Goal: Task Accomplishment & Management: Manage account settings

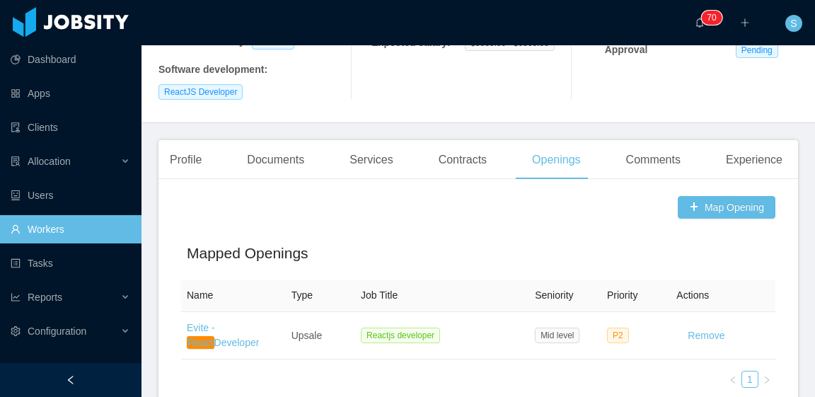
scroll to position [366, 0]
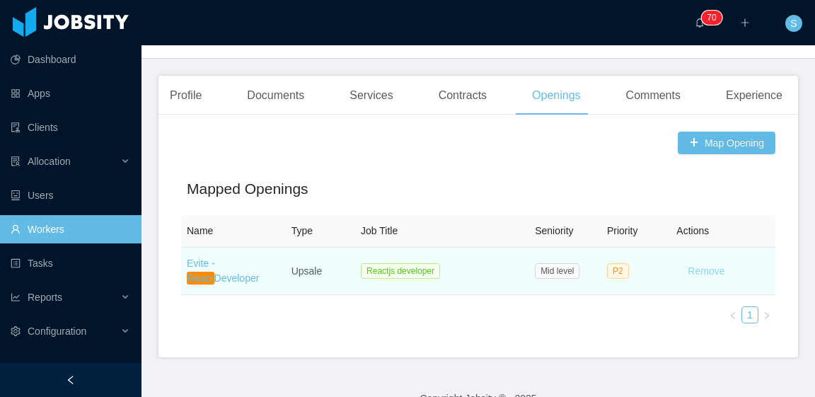
click at [704, 260] on button "Remove" at bounding box center [705, 271] width 59 height 23
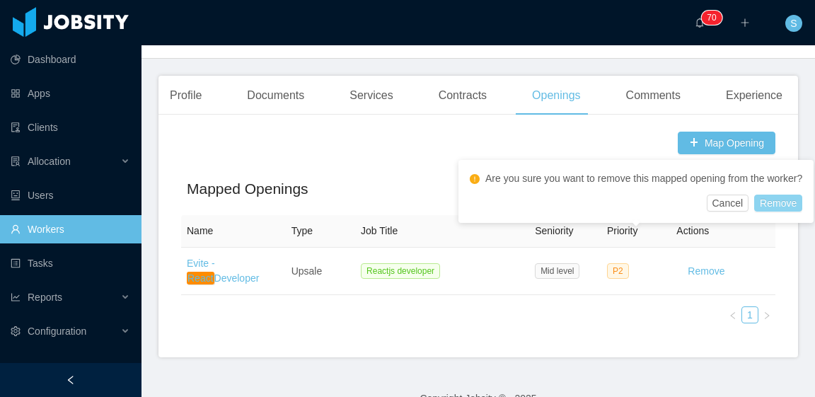
click at [785, 211] on button "Remove" at bounding box center [778, 203] width 48 height 17
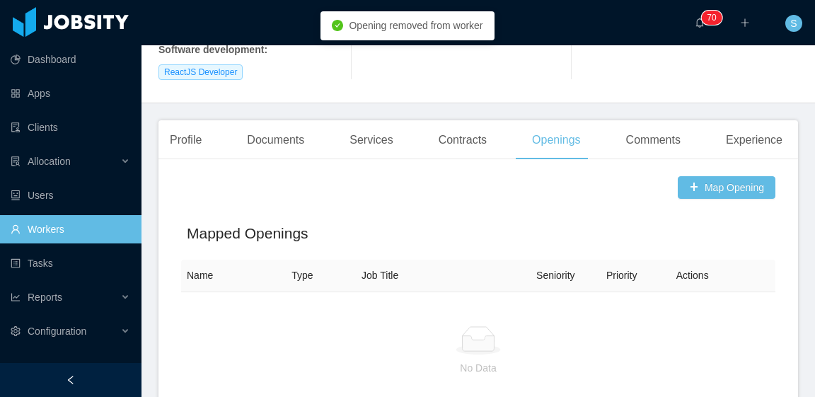
scroll to position [358, 0]
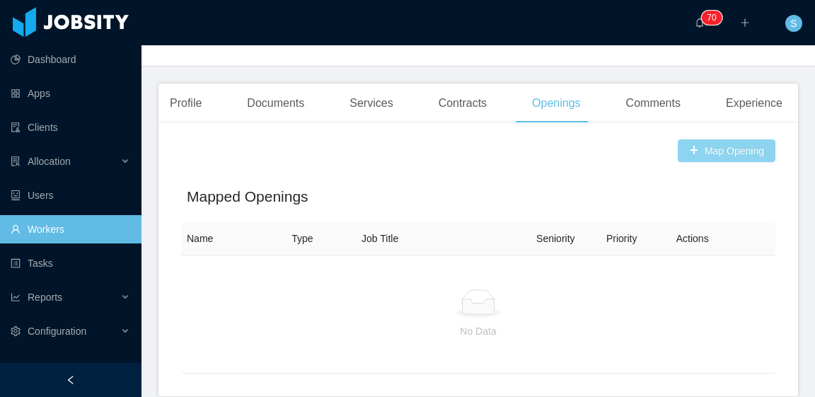
click at [712, 139] on button "Map Opening" at bounding box center [727, 150] width 98 height 23
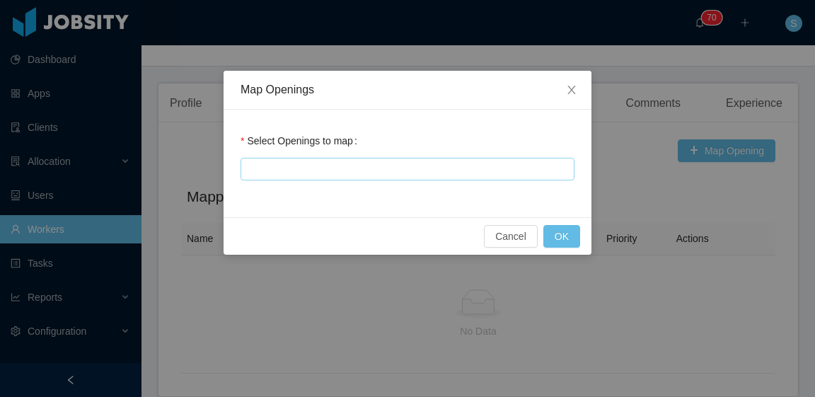
click at [478, 167] on div at bounding box center [405, 168] width 321 height 21
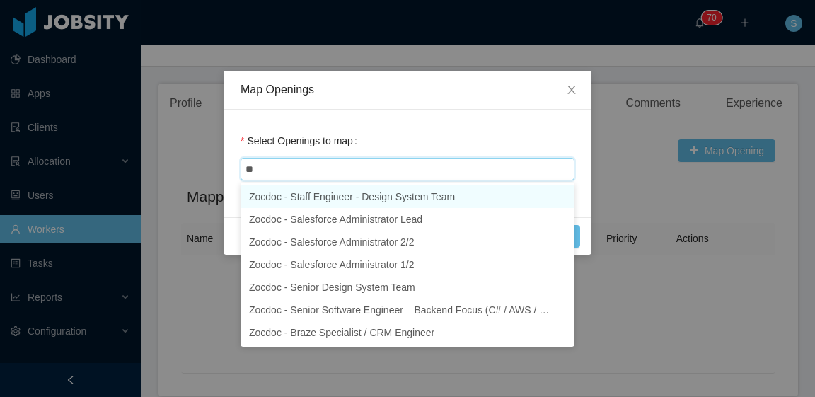
type input "***"
click at [471, 188] on li "Zocdoc - Staff Engineer - Design System Team" at bounding box center [407, 196] width 334 height 23
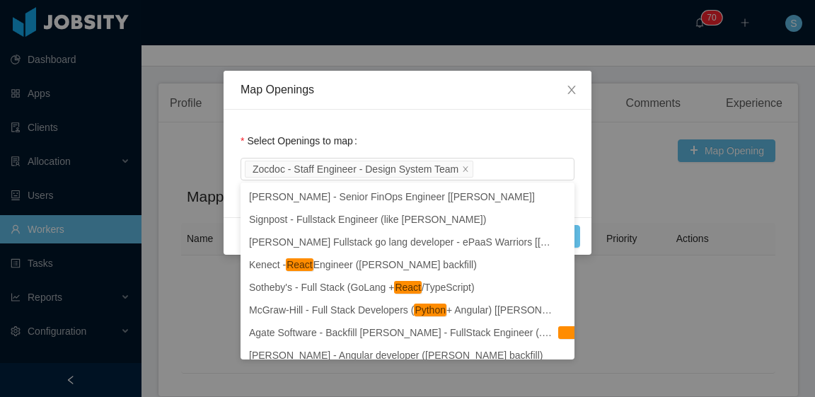
click at [588, 238] on div "Cancel OK" at bounding box center [408, 235] width 368 height 37
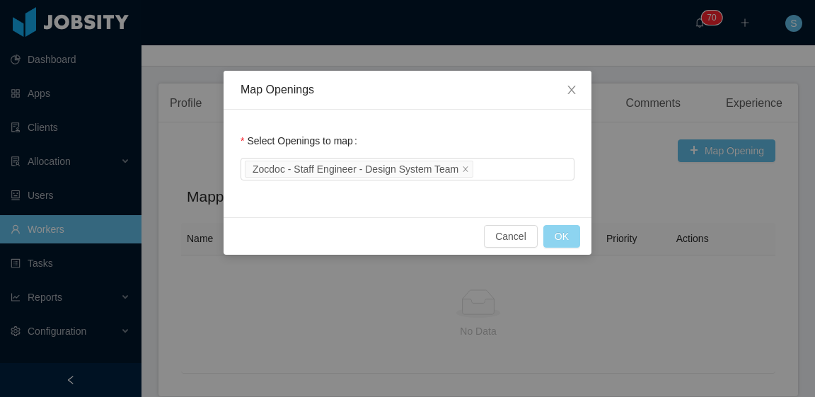
click at [565, 235] on button "OK" at bounding box center [561, 236] width 37 height 23
click at [567, 236] on button "OK" at bounding box center [561, 236] width 37 height 23
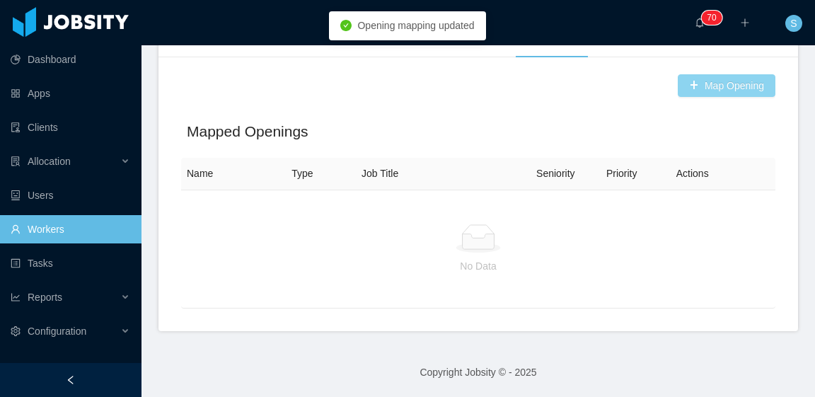
scroll to position [294, 0]
click at [554, 238] on body "Dashboard Apps Clients Allocation Users Workers Tasks Reports Configuration ···…" at bounding box center [407, 198] width 815 height 397
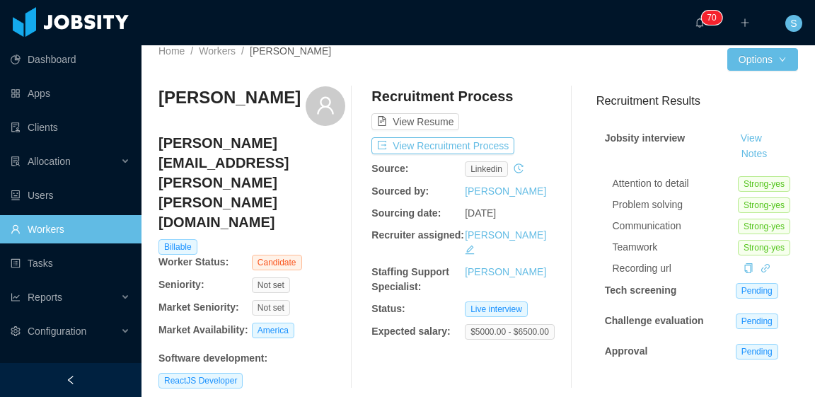
scroll to position [0, 0]
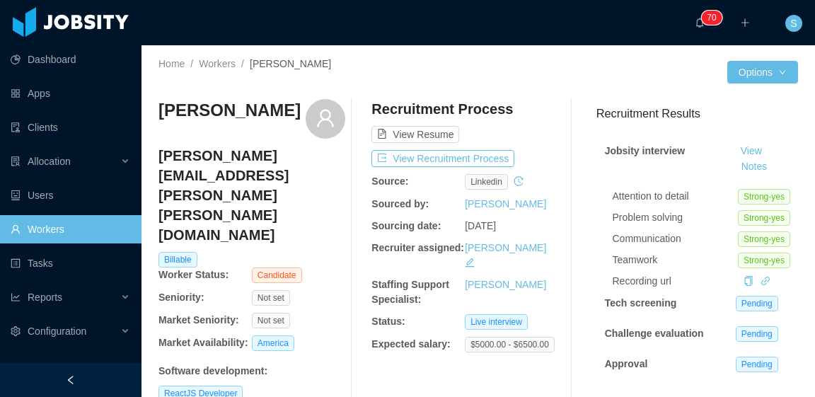
click at [513, 94] on div "Alonso Vazquez Urquiza alonso.vazquez.urquiza@gmail.com Billable Worker Status:…" at bounding box center [477, 250] width 639 height 325
click at [477, 158] on button "View Recruitment Process" at bounding box center [442, 158] width 143 height 17
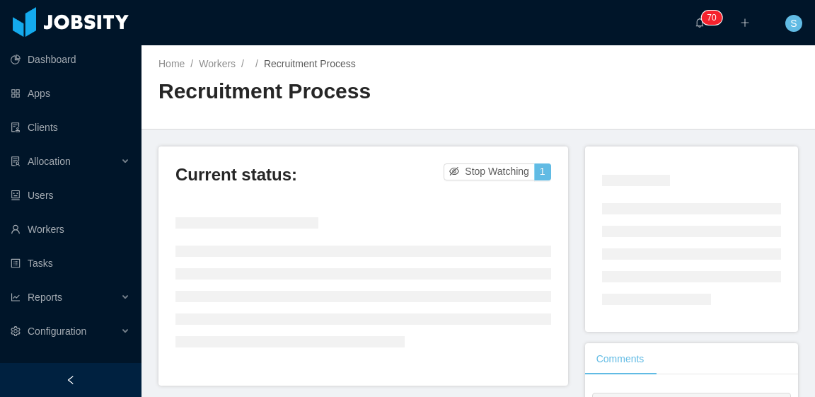
scroll to position [71, 0]
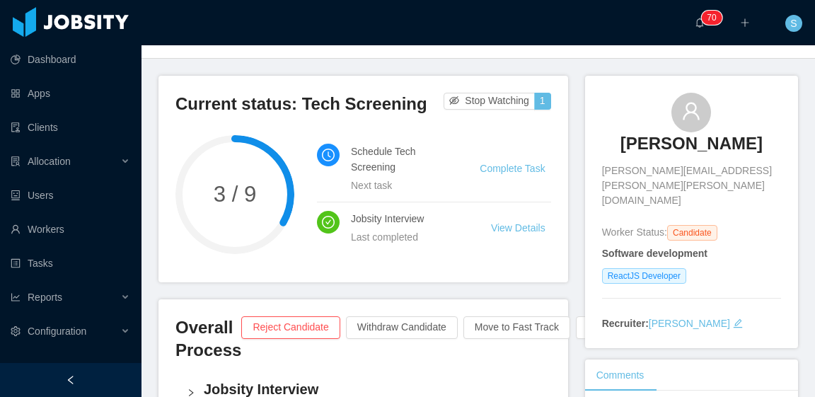
drag, startPoint x: 593, startPoint y: 135, endPoint x: 658, endPoint y: 178, distance: 78.1
click at [658, 178] on div "Alonso Vazquez Urquiza alonso.vazquez.urquiza@gmail.com Worker Status: Candidat…" at bounding box center [691, 212] width 213 height 272
copy h3 "Alonso Vazquez Urquiza"
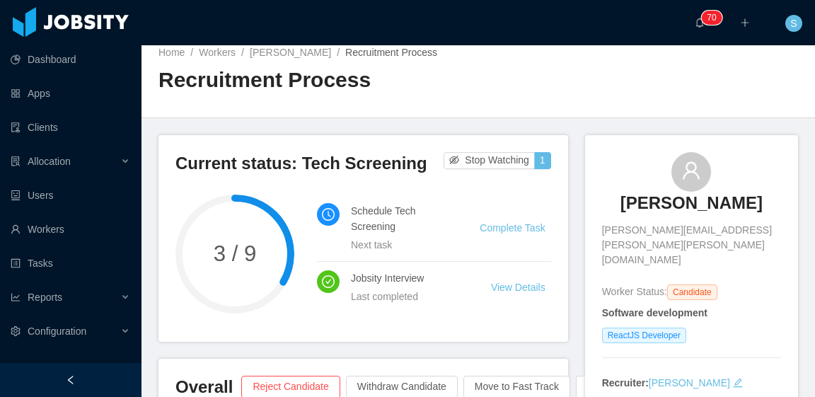
scroll to position [0, 0]
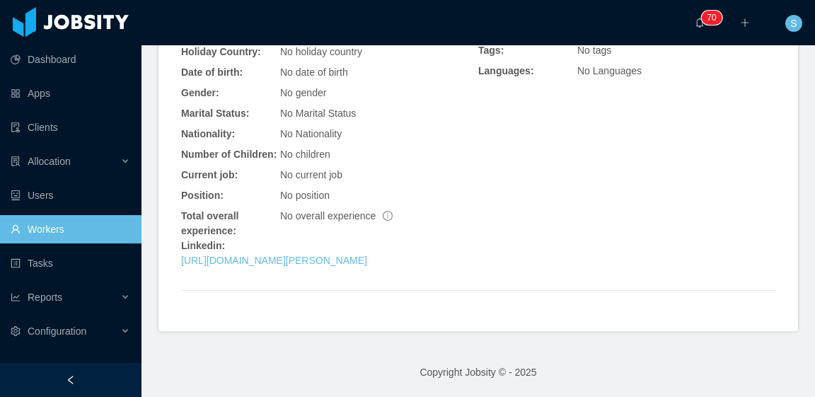
scroll to position [470, 0]
click at [364, 263] on link "https://www.linkedin.com/in/alonso-vazquez" at bounding box center [274, 260] width 186 height 11
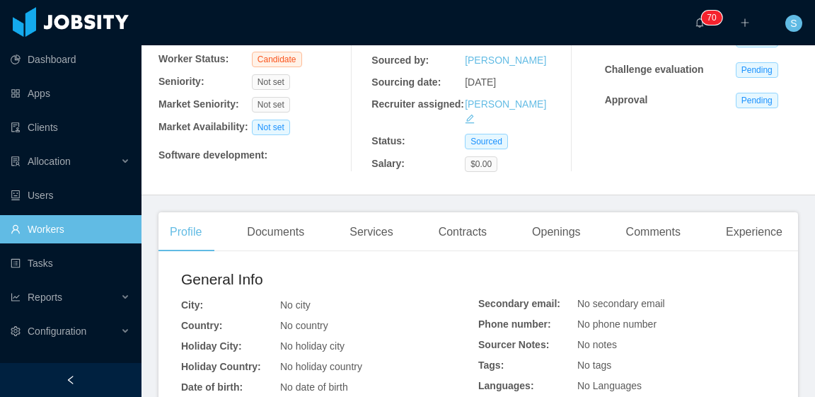
scroll to position [0, 0]
